Goal: Task Accomplishment & Management: Manage account settings

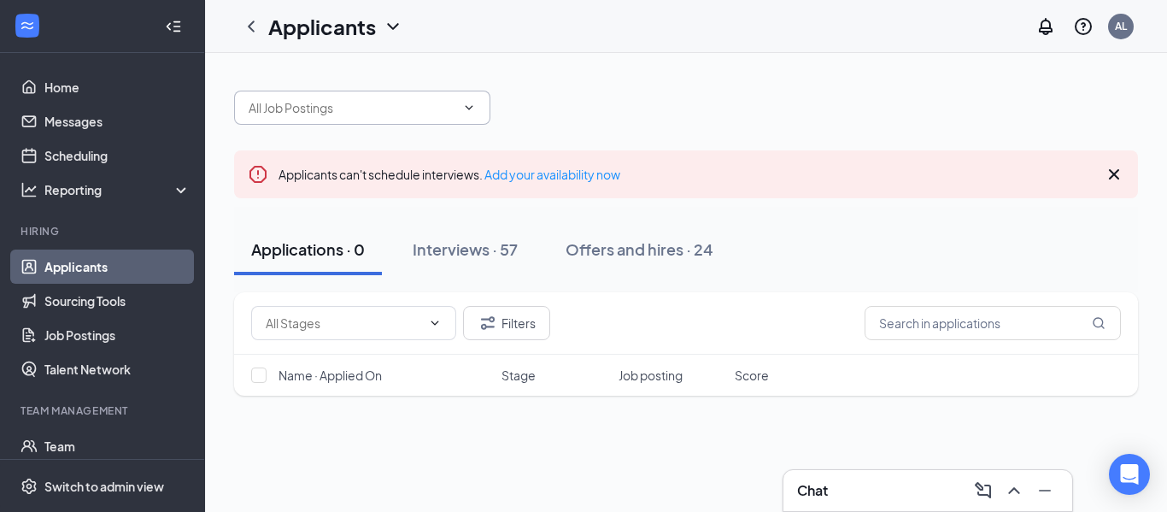
click at [390, 111] on input "text" at bounding box center [352, 107] width 207 height 19
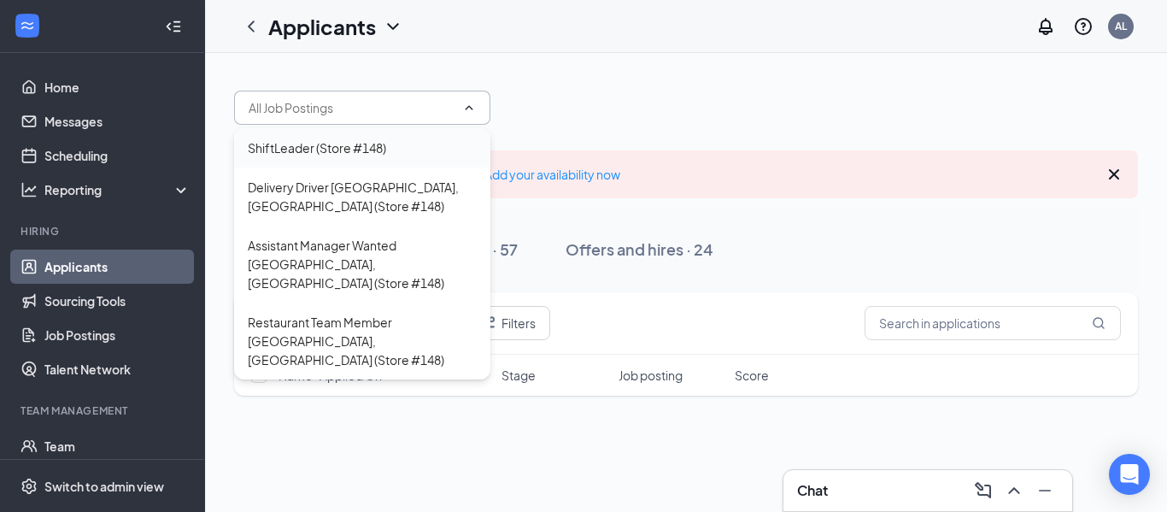
click at [349, 144] on div "ShiftLeader (Store #148)" at bounding box center [317, 147] width 138 height 19
type input "ShiftLeader (Store #148)"
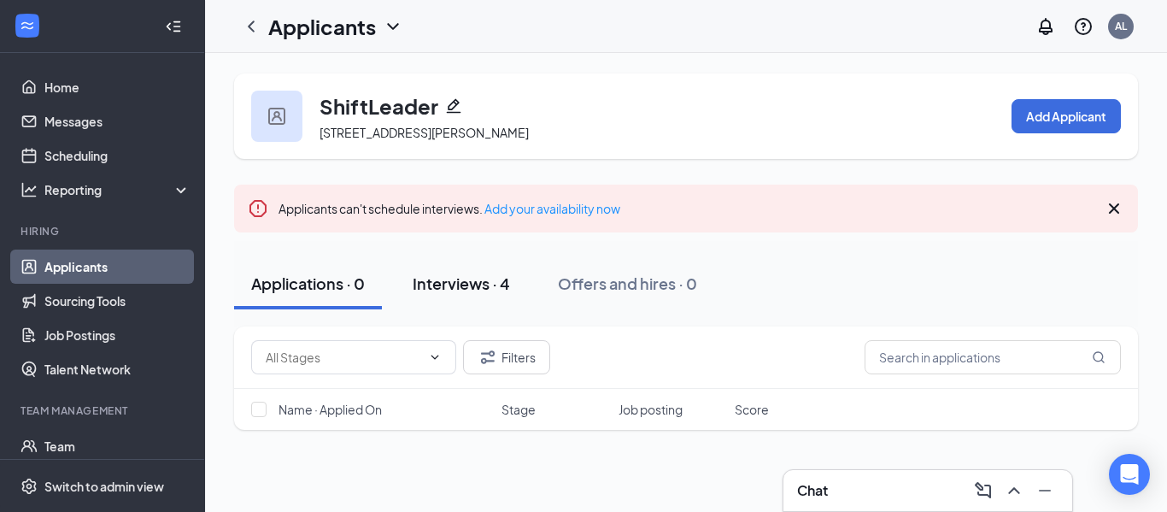
click at [464, 285] on div "Interviews · 4" at bounding box center [461, 283] width 97 height 21
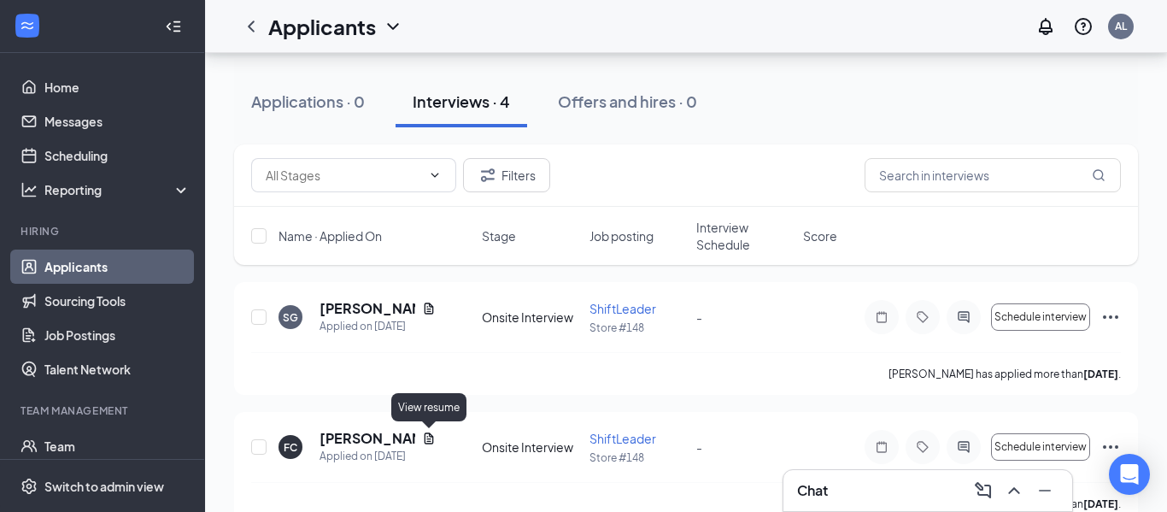
scroll to position [178, 0]
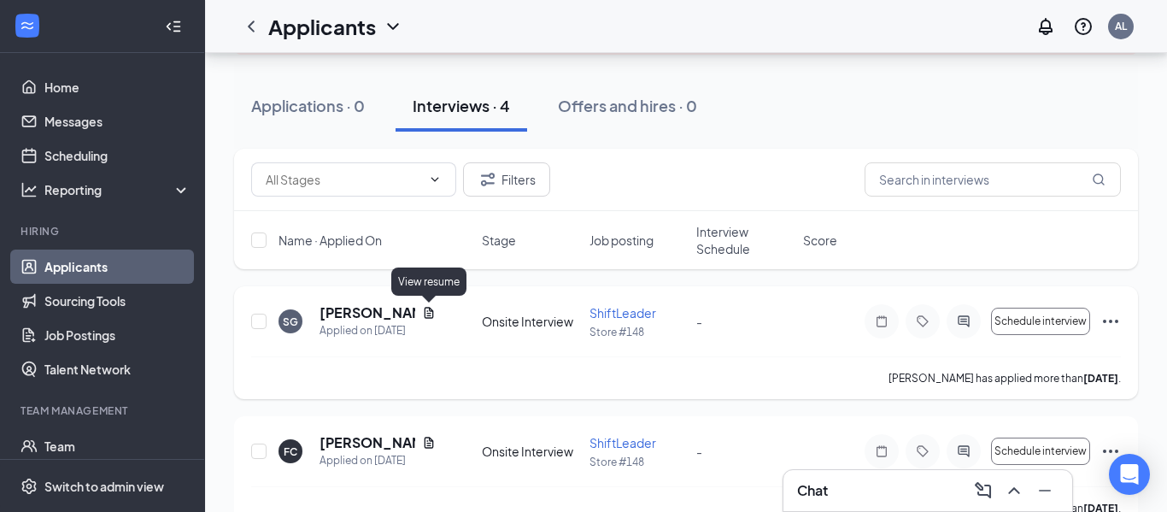
click at [425, 311] on icon "Document" at bounding box center [429, 312] width 9 height 11
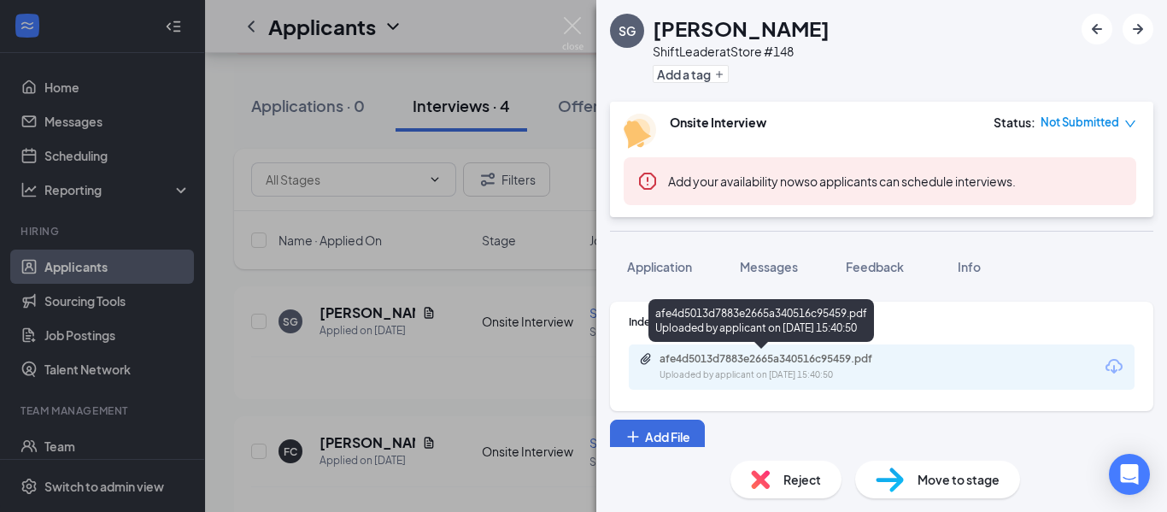
click at [727, 361] on div "afe4d5013d7883e2665a340516c95459.pdf" at bounding box center [779, 359] width 239 height 14
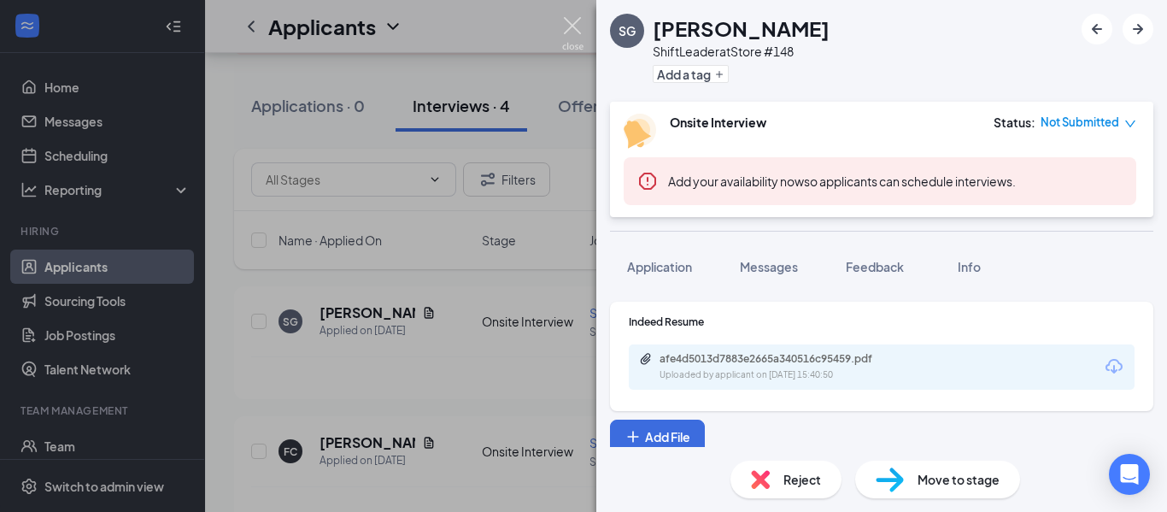
click at [575, 22] on img at bounding box center [572, 33] width 21 height 33
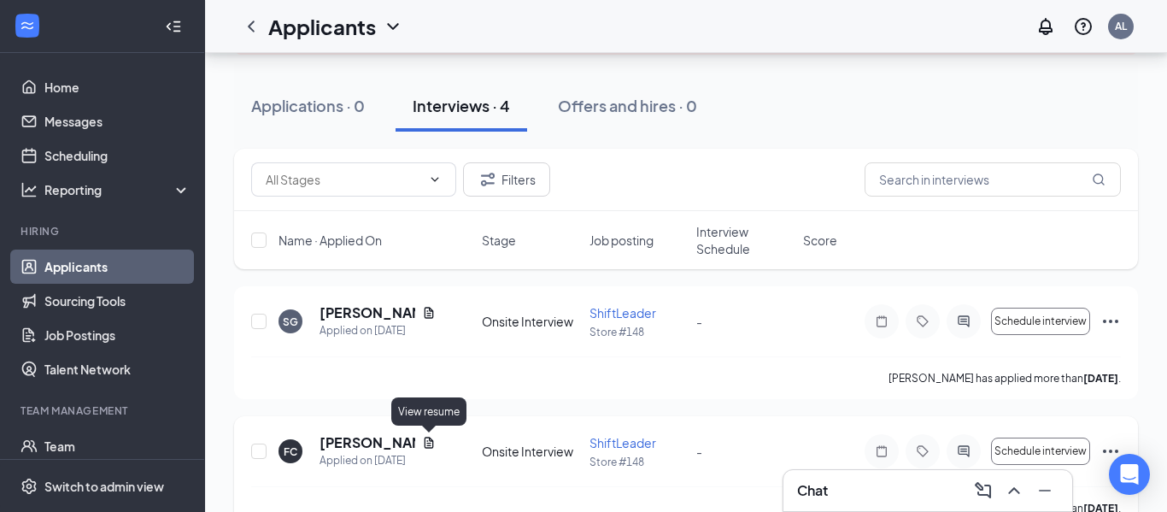
click at [431, 446] on icon "Document" at bounding box center [429, 443] width 14 height 14
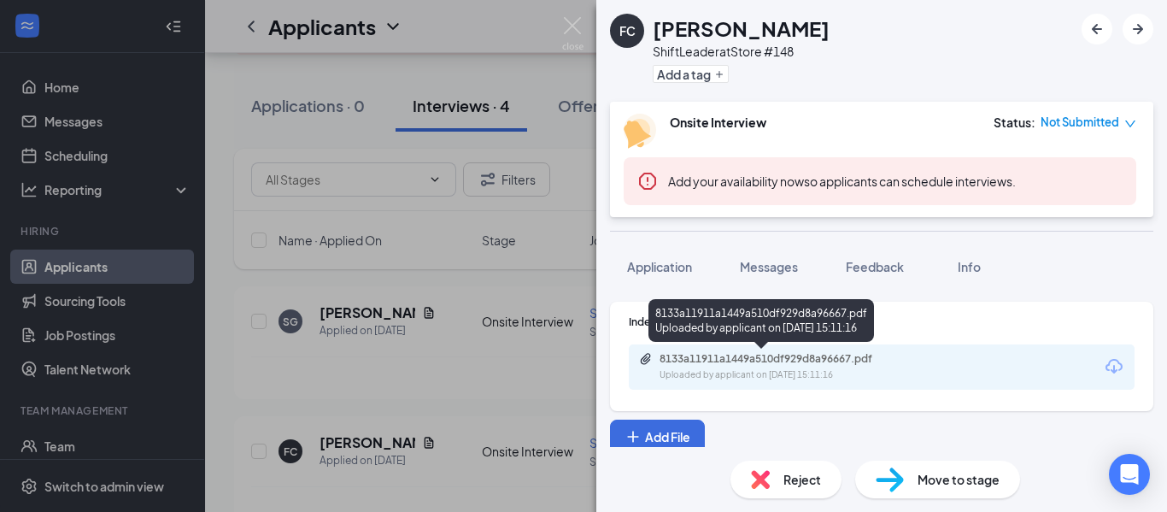
click at [824, 360] on div "8133a11911a1449a510df929d8a96667.pdf" at bounding box center [779, 359] width 239 height 14
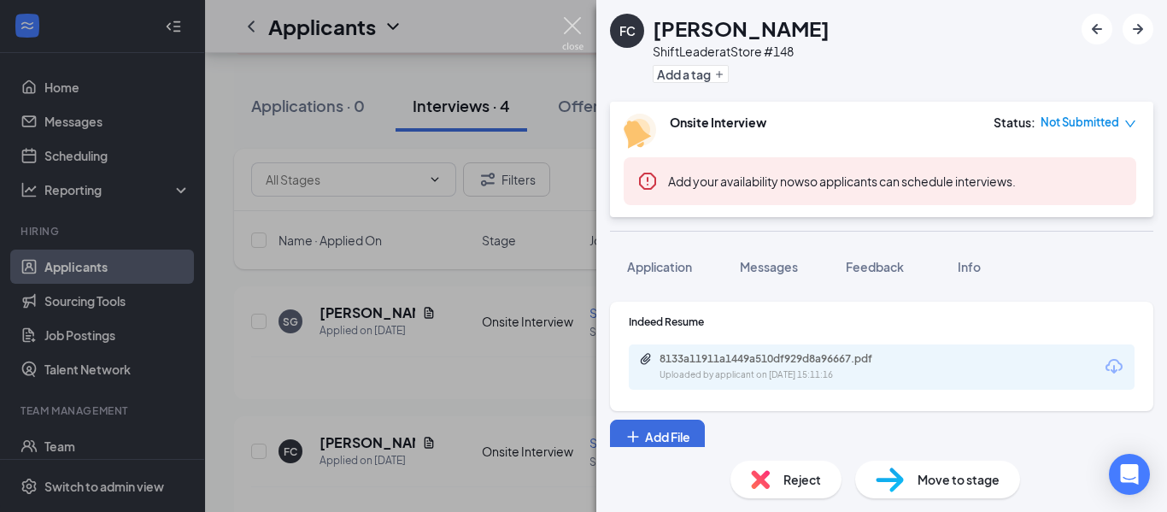
click at [568, 21] on img at bounding box center [572, 33] width 21 height 33
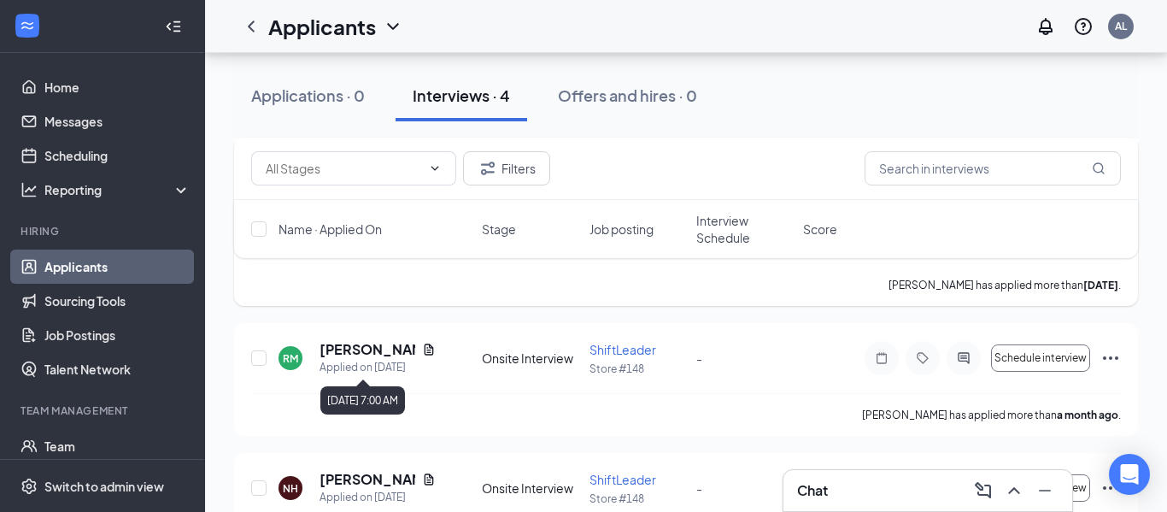
scroll to position [399, 0]
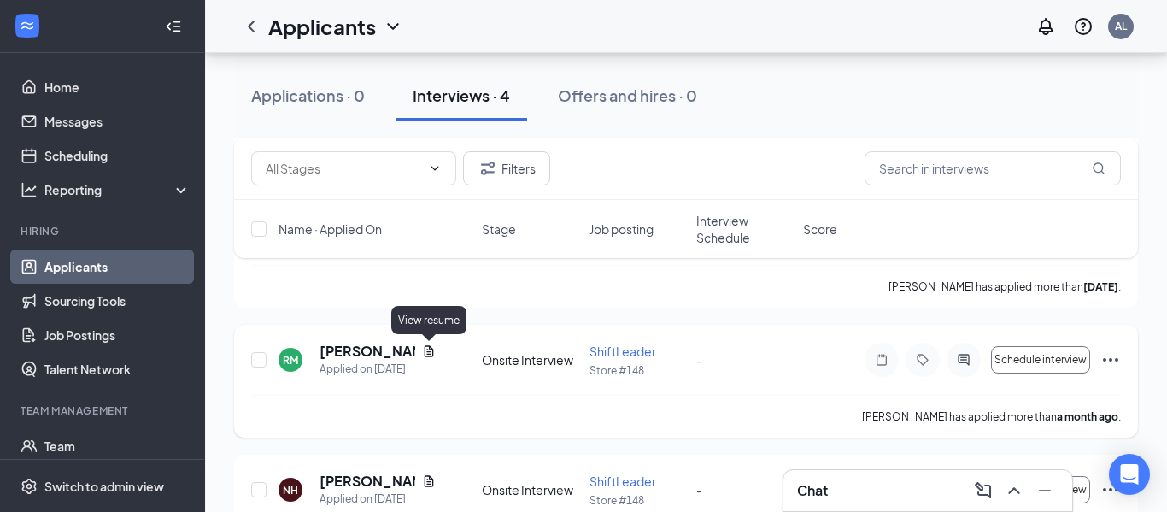
click at [430, 353] on icon "Document" at bounding box center [429, 351] width 14 height 14
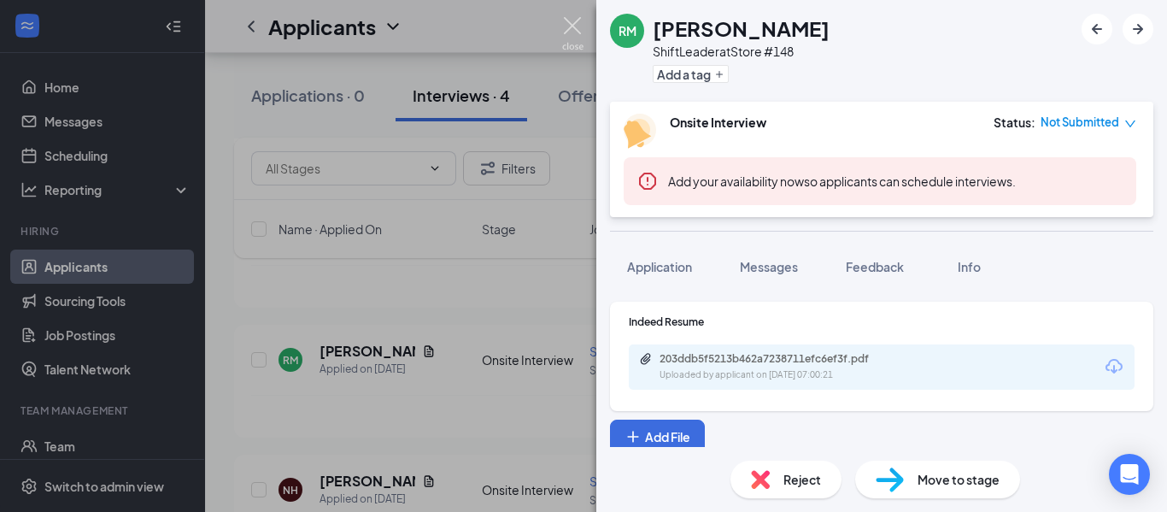
click at [578, 24] on img at bounding box center [572, 33] width 21 height 33
